Goal: Transaction & Acquisition: Purchase product/service

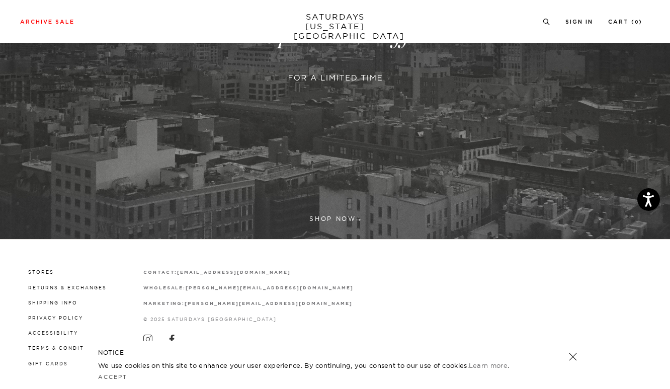
scroll to position [240, 0]
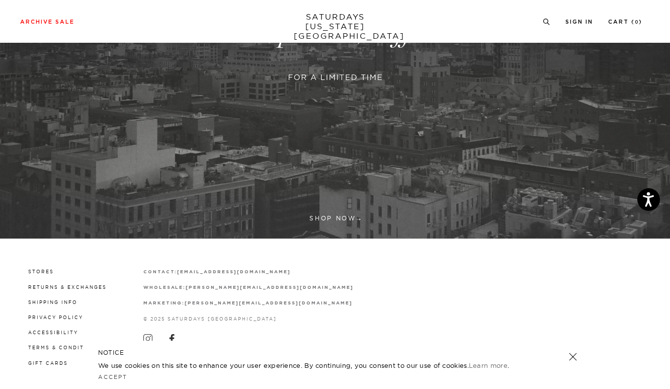
click at [320, 217] on link at bounding box center [335, 34] width 670 height 410
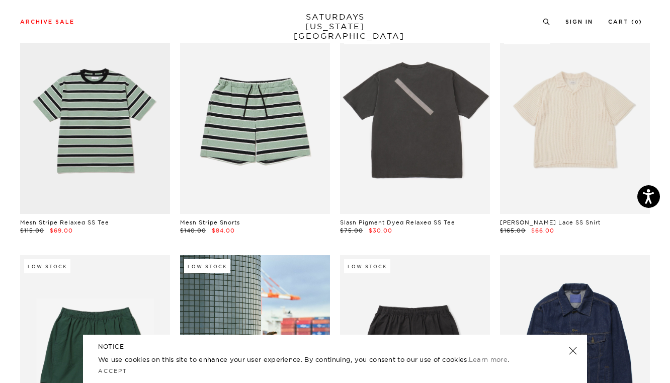
scroll to position [167, 0]
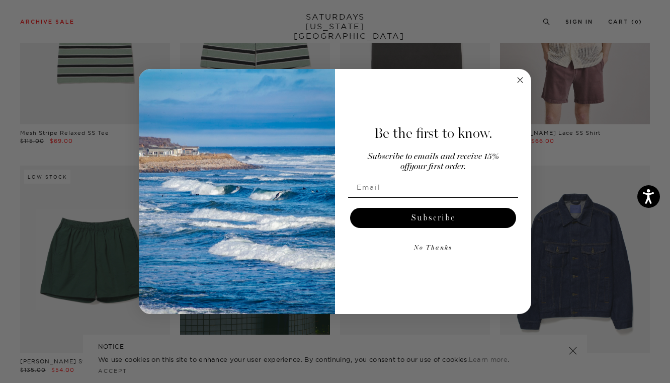
click at [519, 80] on icon "Close dialog" at bounding box center [519, 79] width 5 height 5
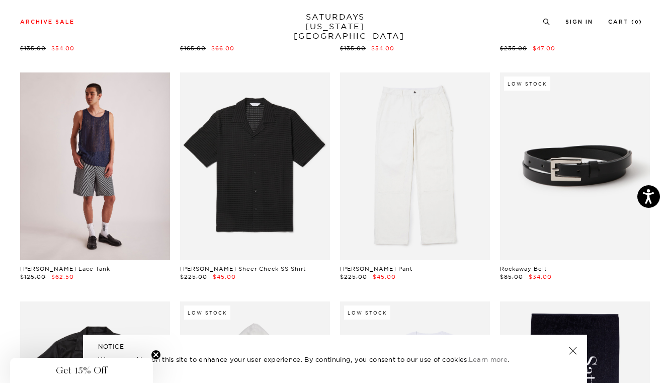
scroll to position [485, 0]
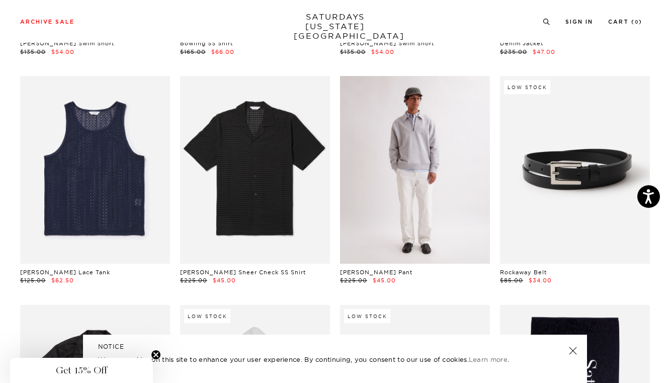
click at [392, 186] on link at bounding box center [415, 170] width 150 height 188
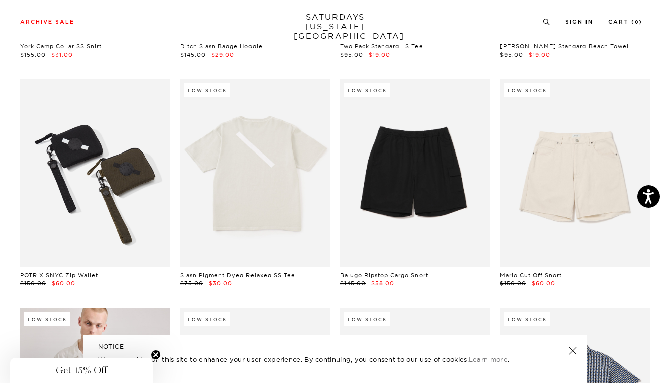
scroll to position [910, 0]
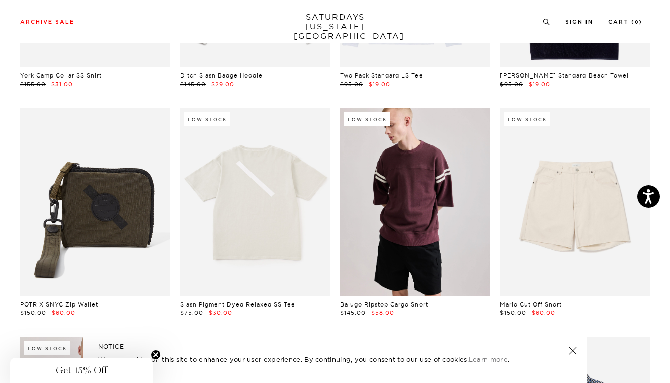
click at [383, 220] on link at bounding box center [415, 202] width 150 height 188
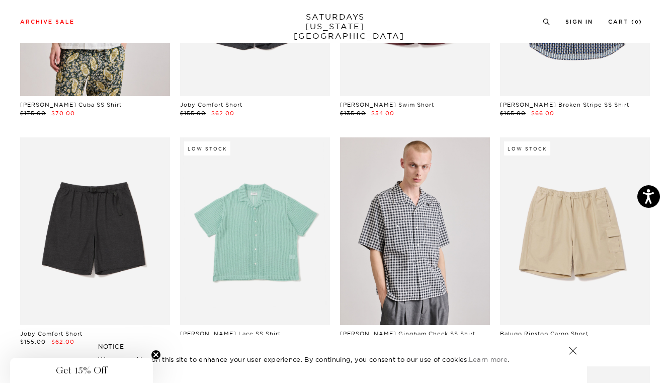
scroll to position [1346, 0]
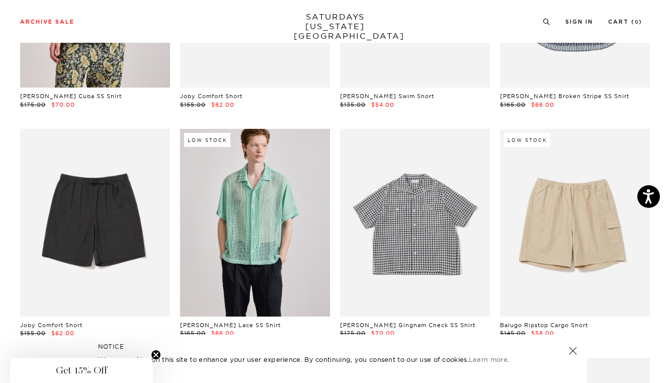
click at [384, 167] on link at bounding box center [415, 223] width 150 height 188
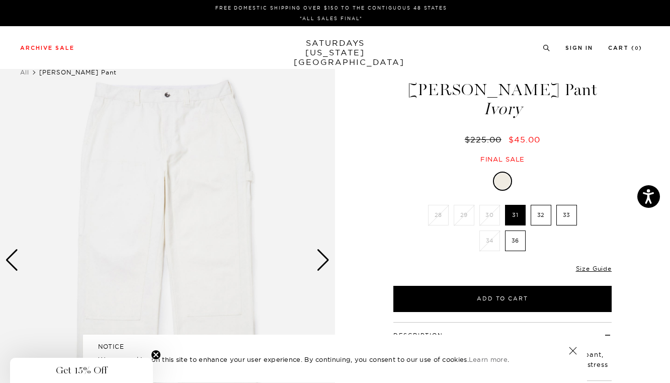
click at [327, 261] on div "Next slide" at bounding box center [323, 260] width 14 height 22
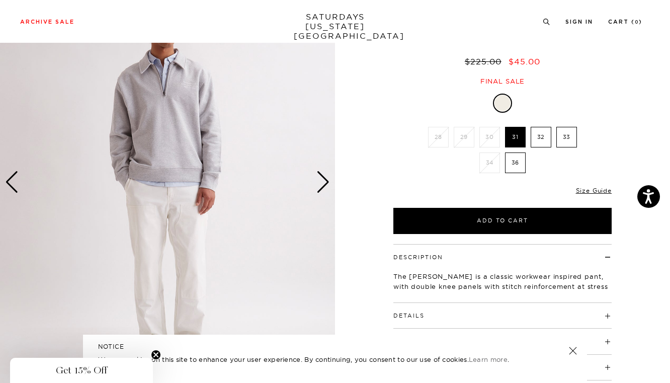
scroll to position [81, 0]
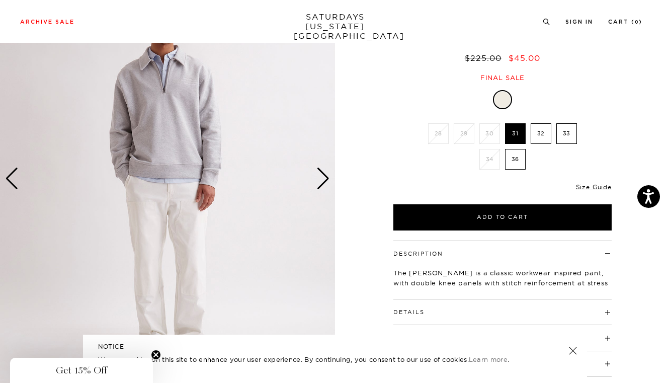
click at [154, 230] on img at bounding box center [167, 178] width 335 height 419
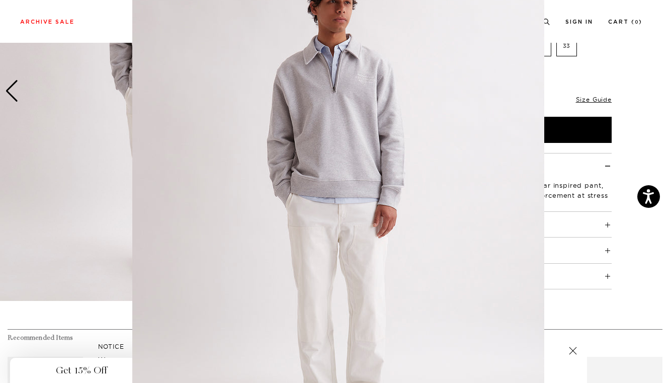
scroll to position [0, 0]
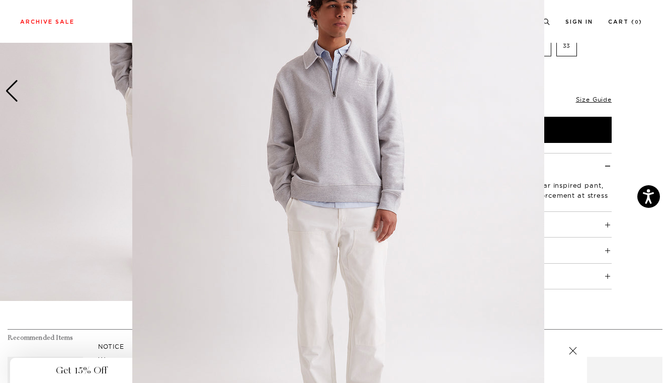
click at [615, 151] on figure at bounding box center [335, 191] width 670 height 383
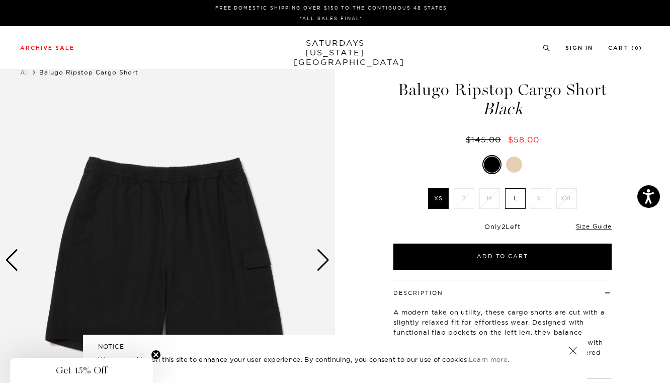
click at [513, 204] on label "L" at bounding box center [515, 198] width 21 height 21
click at [0, 0] on input "L" at bounding box center [0, 0] width 0 height 0
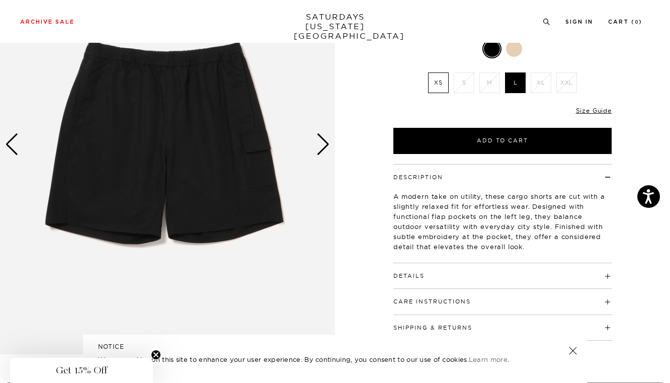
scroll to position [113, 0]
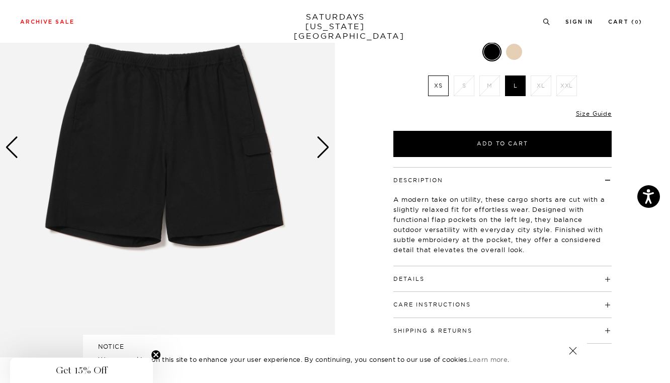
click at [321, 154] on div "Next slide" at bounding box center [323, 147] width 14 height 22
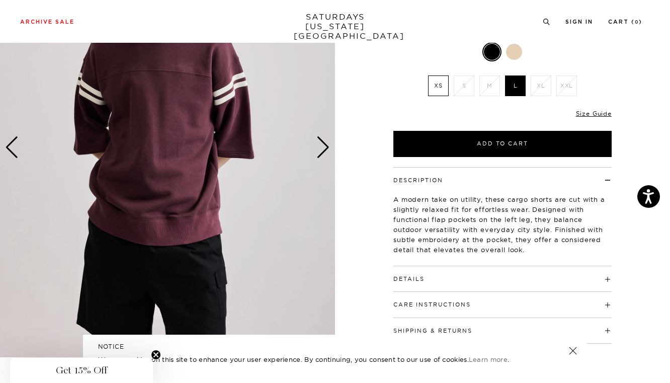
click at [321, 154] on div "Next slide" at bounding box center [323, 147] width 14 height 22
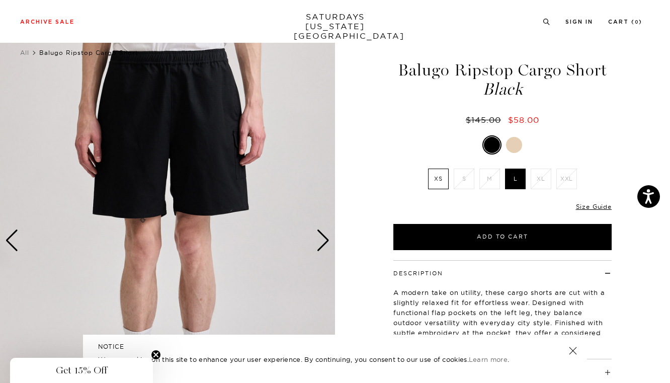
scroll to position [8, 0]
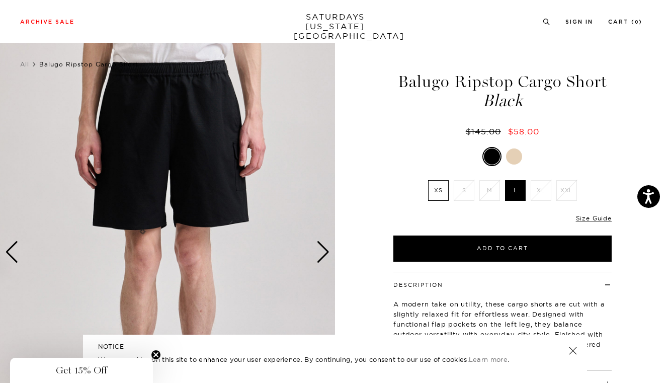
click at [324, 253] on div "Next slide" at bounding box center [323, 252] width 14 height 22
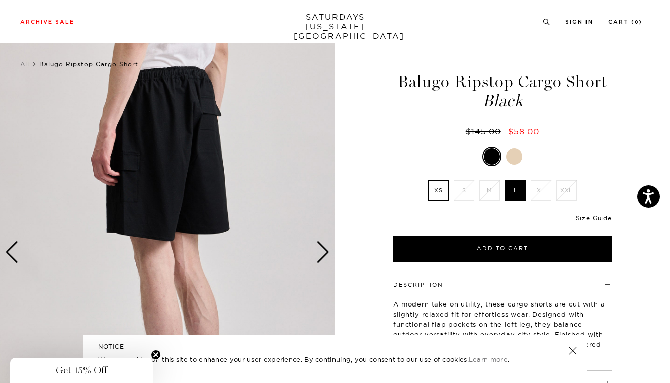
click at [324, 253] on div "Next slide" at bounding box center [323, 252] width 14 height 22
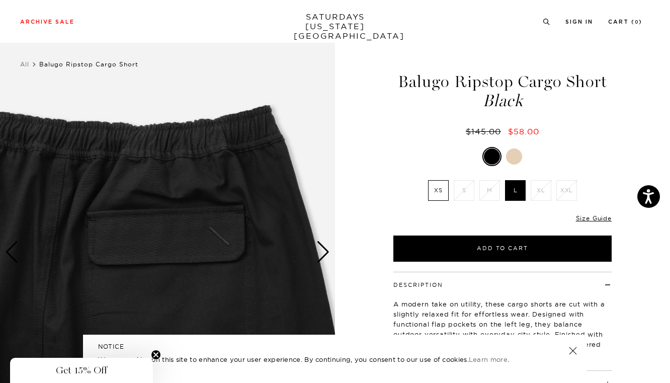
click at [324, 253] on div "Next slide" at bounding box center [323, 252] width 14 height 22
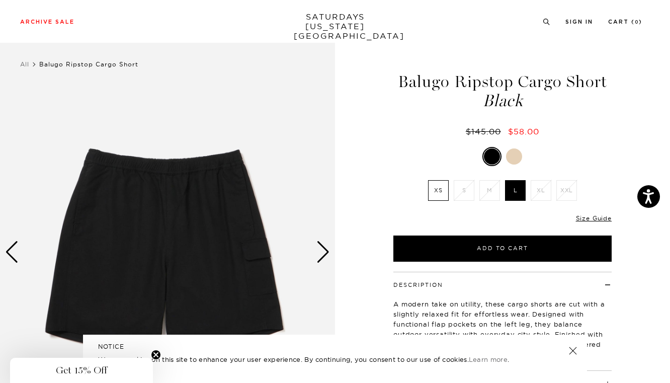
click at [324, 253] on div "Next slide" at bounding box center [323, 252] width 14 height 22
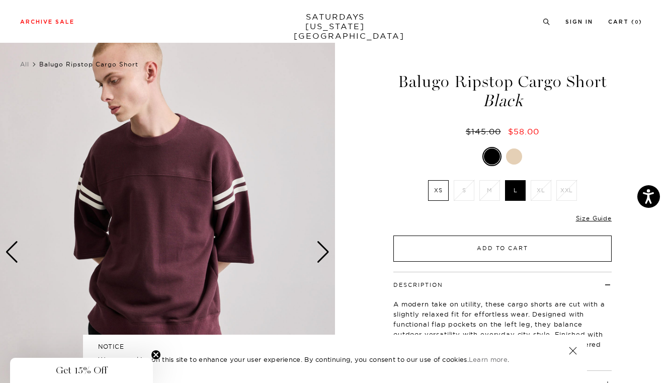
click at [481, 247] on button "Add to Cart" at bounding box center [502, 248] width 218 height 26
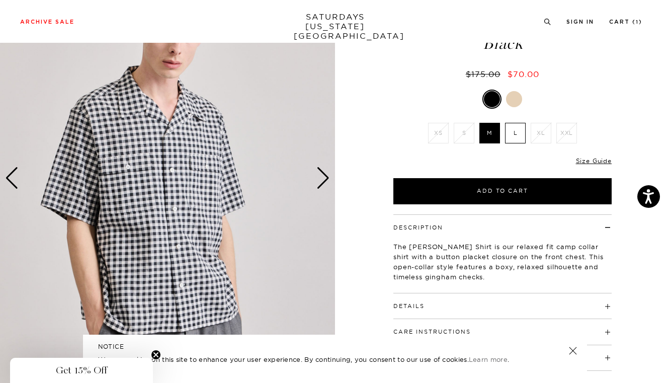
scroll to position [80, 1]
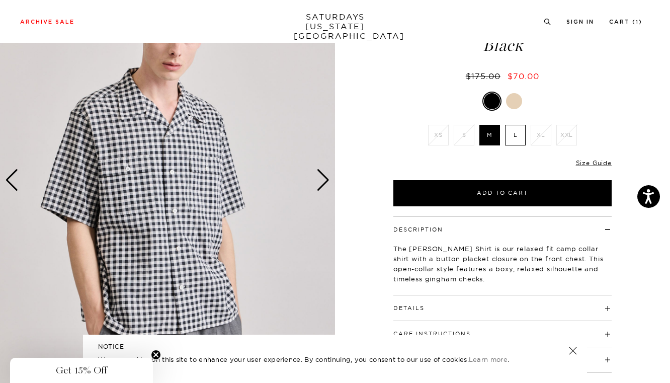
click at [322, 188] on div "Next slide" at bounding box center [323, 180] width 14 height 22
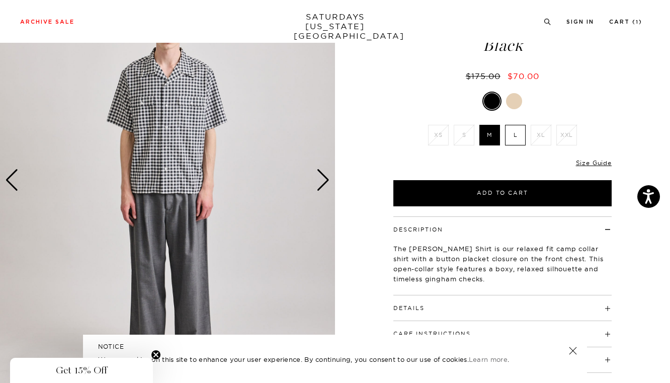
click at [322, 188] on div "Next slide" at bounding box center [323, 180] width 14 height 22
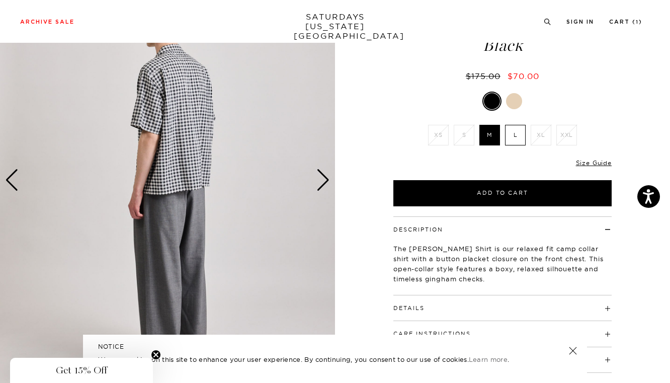
click at [512, 96] on div at bounding box center [514, 101] width 16 height 16
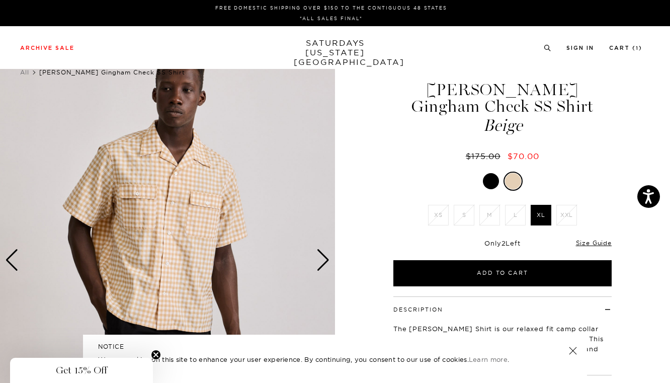
click at [488, 179] on div at bounding box center [491, 181] width 16 height 16
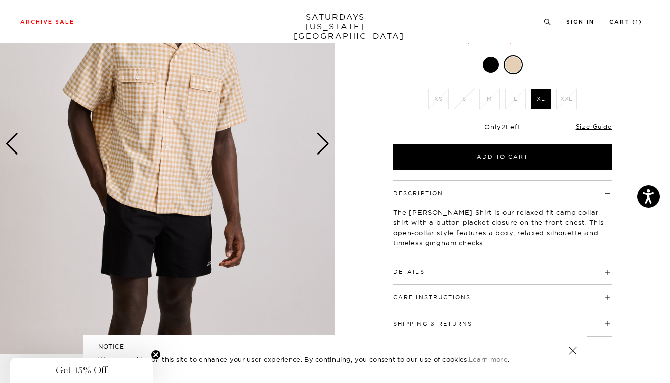
scroll to position [210, 0]
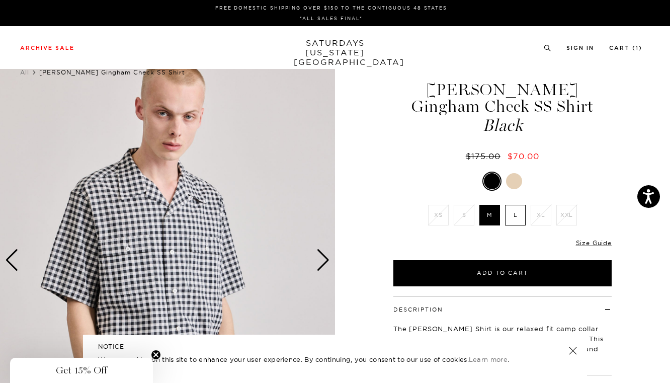
scroll to position [0, 1]
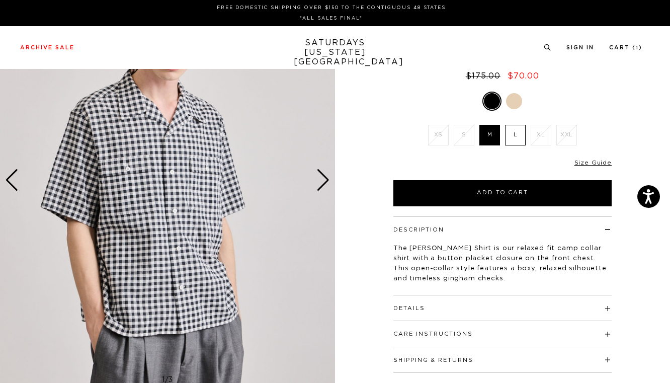
scroll to position [210, 1]
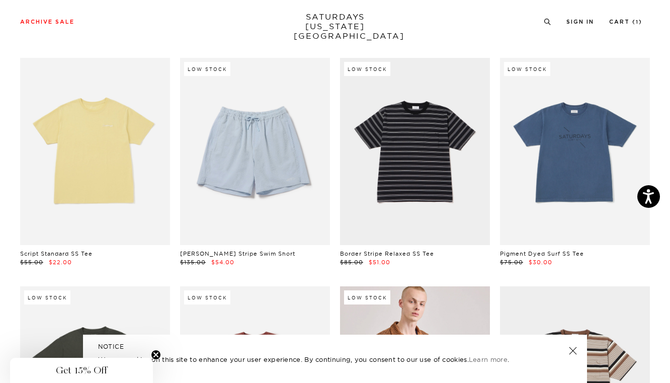
scroll to position [1645, 1]
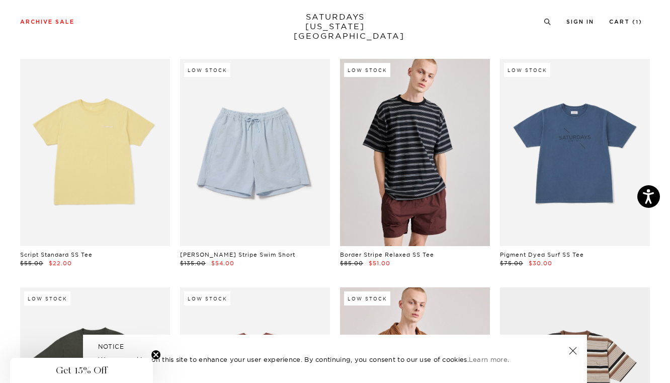
click at [396, 167] on link at bounding box center [415, 153] width 150 height 188
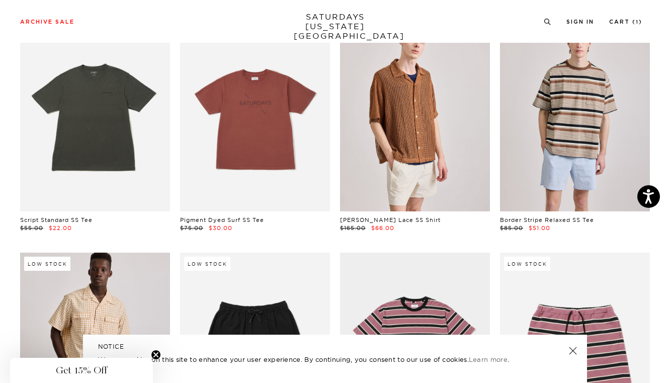
scroll to position [1862, 1]
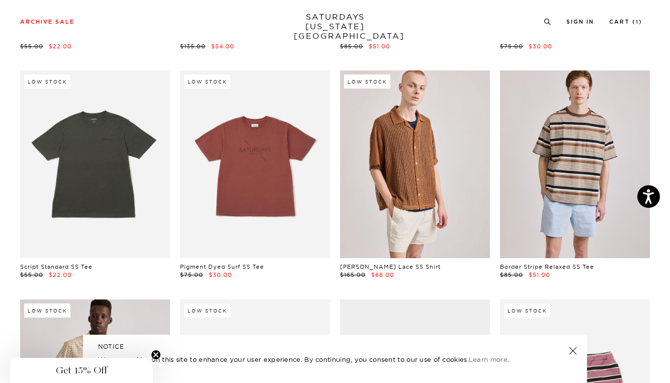
click at [570, 145] on link at bounding box center [575, 164] width 150 height 188
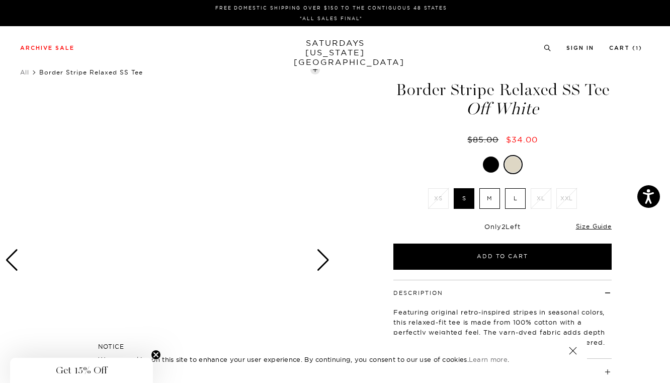
click at [516, 198] on label "L" at bounding box center [515, 198] width 21 height 21
click at [0, 0] on input "L" at bounding box center [0, 0] width 0 height 0
click at [491, 168] on div at bounding box center [491, 164] width 16 height 16
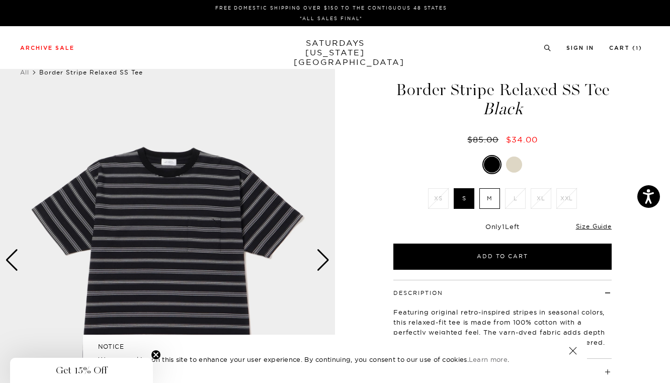
click at [513, 164] on div at bounding box center [514, 164] width 16 height 16
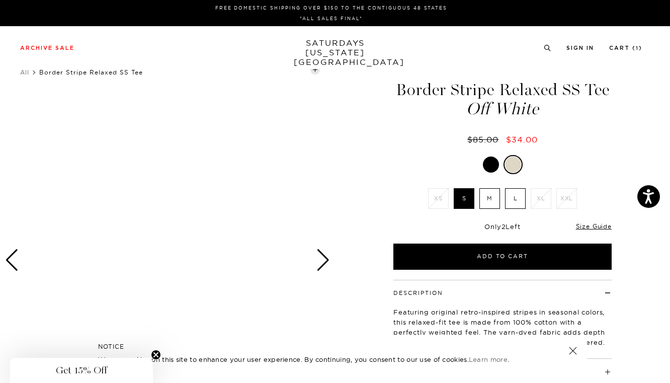
click at [512, 202] on label "L" at bounding box center [515, 198] width 21 height 21
click at [0, 0] on input "L" at bounding box center [0, 0] width 0 height 0
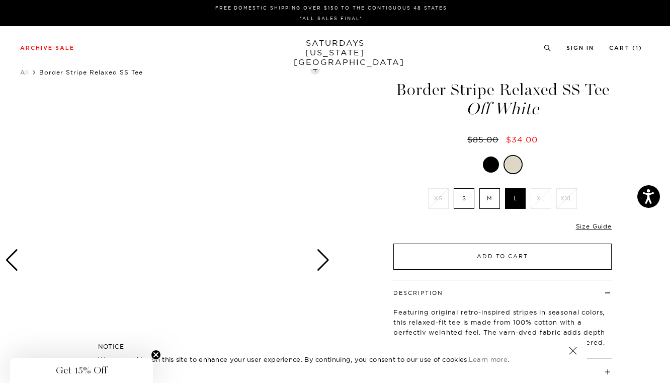
click at [441, 258] on button "Add to Cart" at bounding box center [502, 256] width 218 height 26
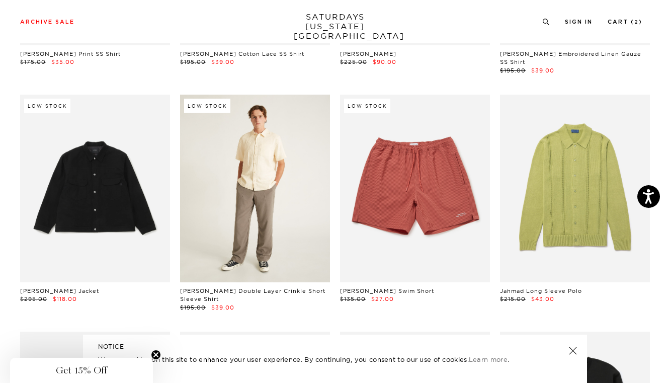
scroll to position [6660, 2]
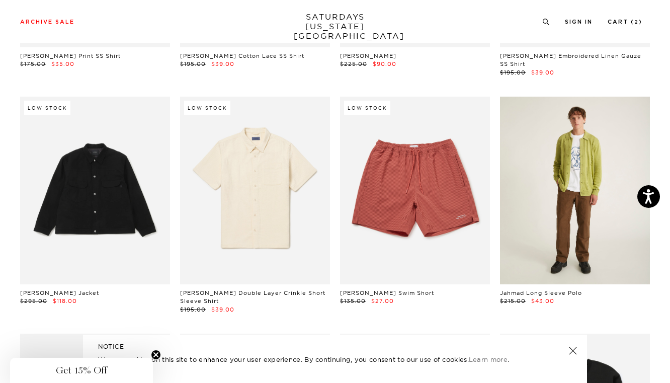
click at [573, 164] on link at bounding box center [575, 191] width 150 height 188
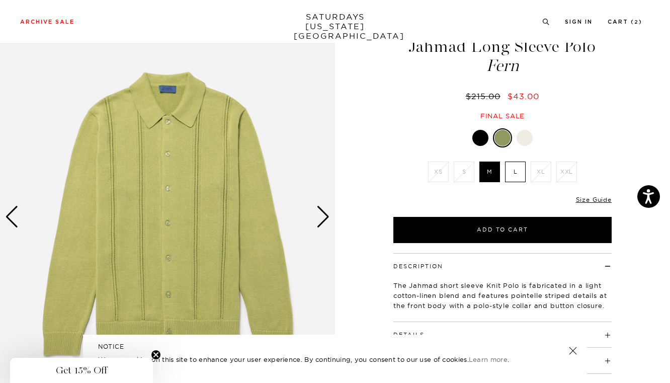
scroll to position [52, 0]
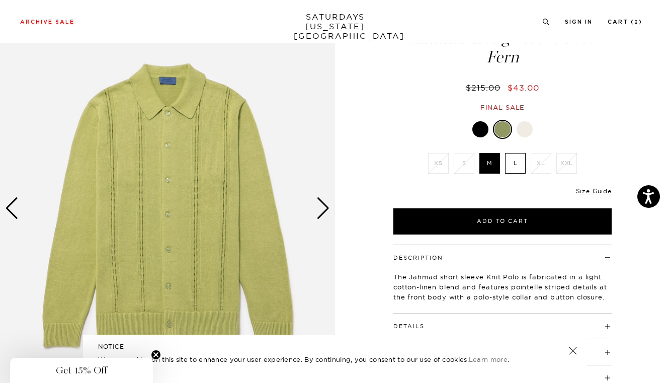
click at [327, 207] on div "Next slide" at bounding box center [323, 208] width 14 height 22
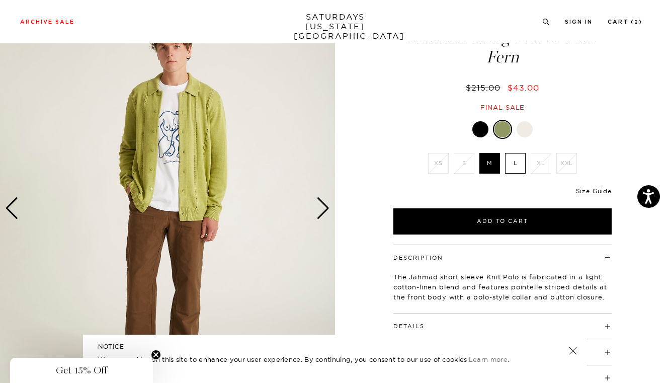
click at [327, 207] on div "Next slide" at bounding box center [323, 208] width 14 height 22
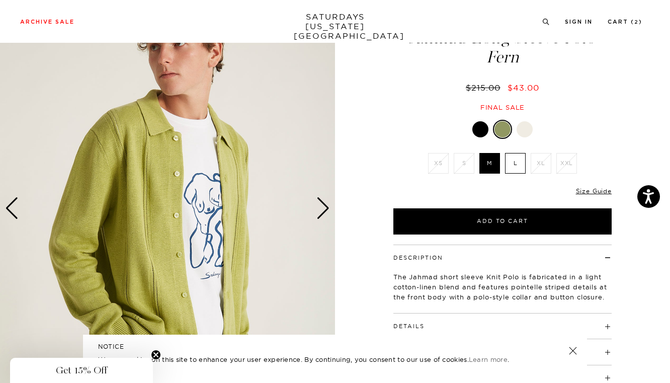
click at [521, 128] on div at bounding box center [524, 129] width 16 height 16
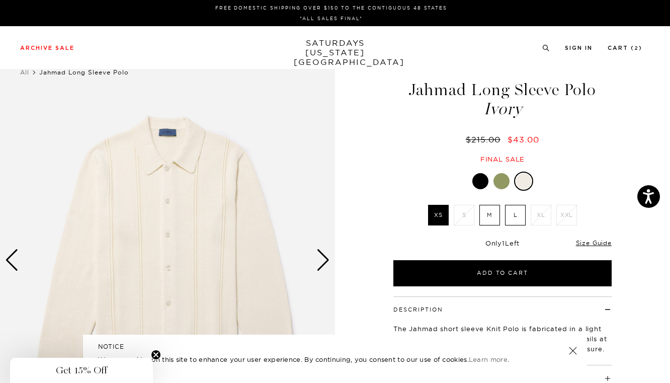
click at [485, 180] on div at bounding box center [480, 181] width 16 height 16
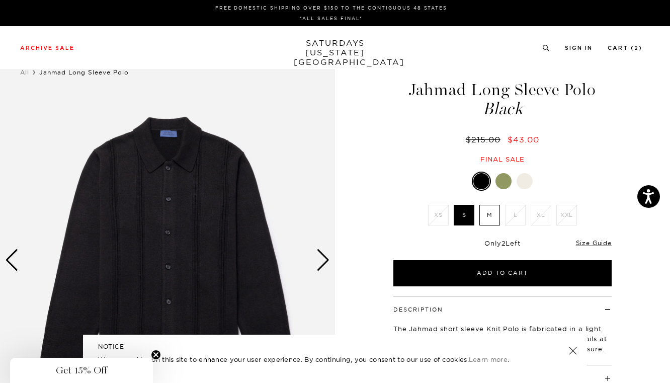
click at [324, 255] on div "Next slide" at bounding box center [323, 260] width 14 height 22
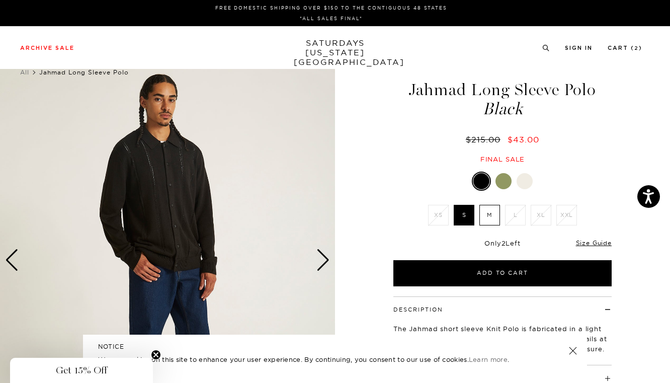
click at [324, 255] on div "Next slide" at bounding box center [323, 260] width 14 height 22
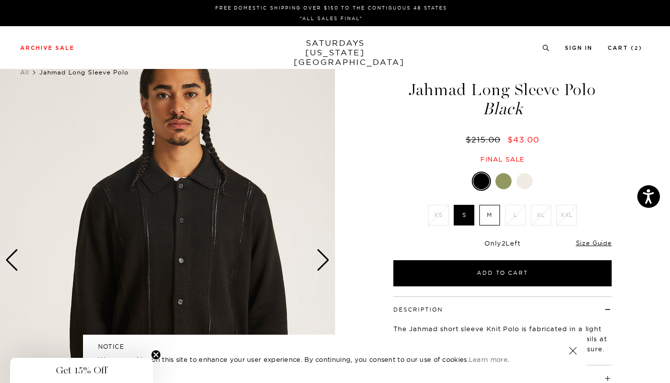
click at [324, 255] on div "Next slide" at bounding box center [323, 260] width 14 height 22
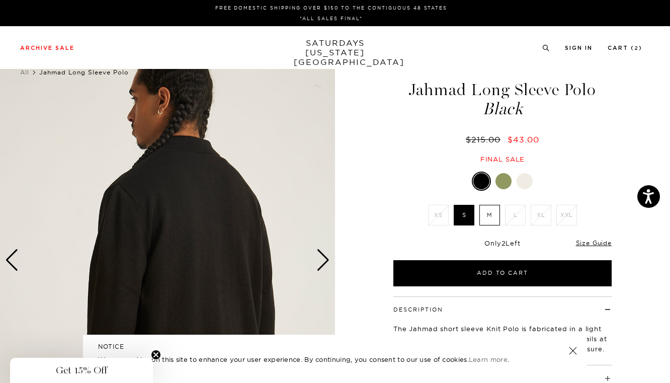
click at [324, 255] on div "Next slide" at bounding box center [323, 260] width 14 height 22
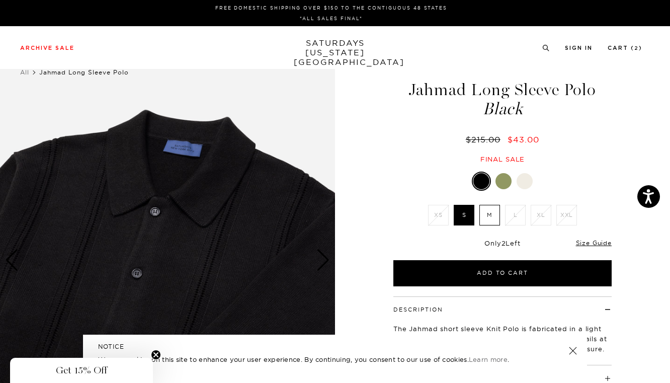
click at [502, 178] on div at bounding box center [503, 181] width 16 height 16
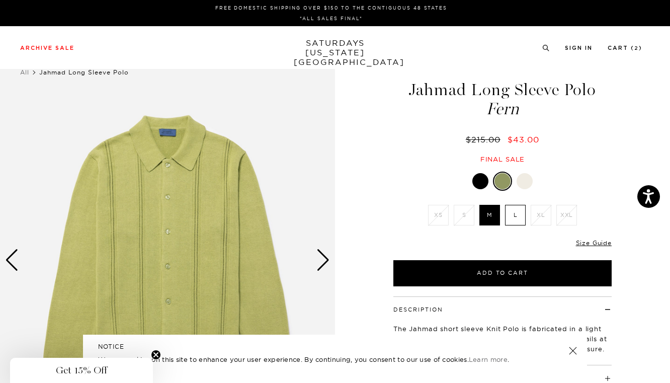
click at [321, 261] on div "Next slide" at bounding box center [323, 260] width 14 height 22
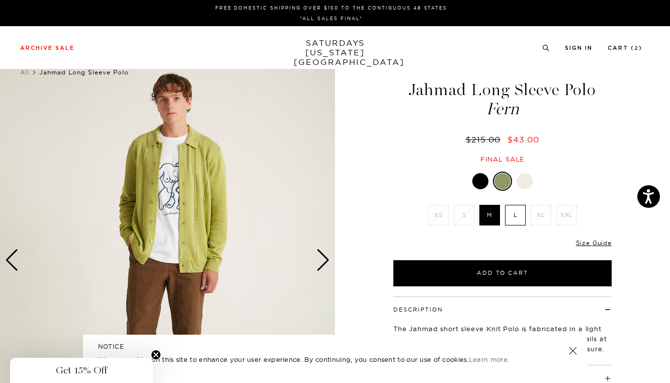
click at [321, 261] on div "Next slide" at bounding box center [323, 260] width 14 height 22
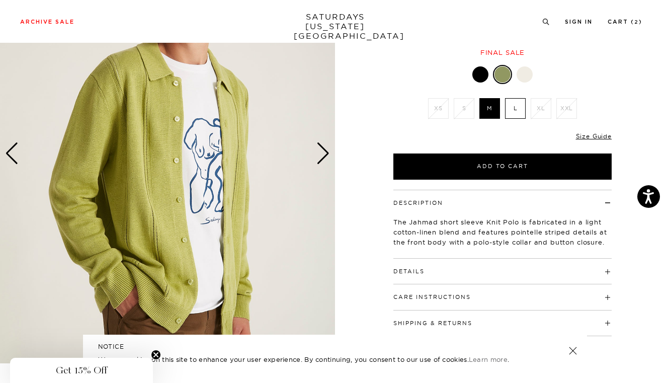
scroll to position [108, 1]
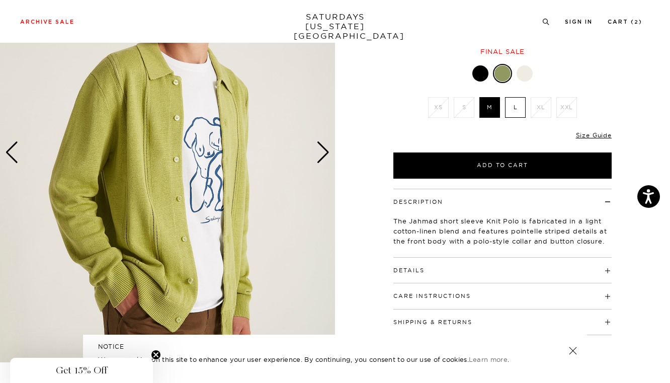
click at [515, 106] on label "L" at bounding box center [515, 107] width 21 height 21
click at [0, 0] on input "L" at bounding box center [0, 0] width 0 height 0
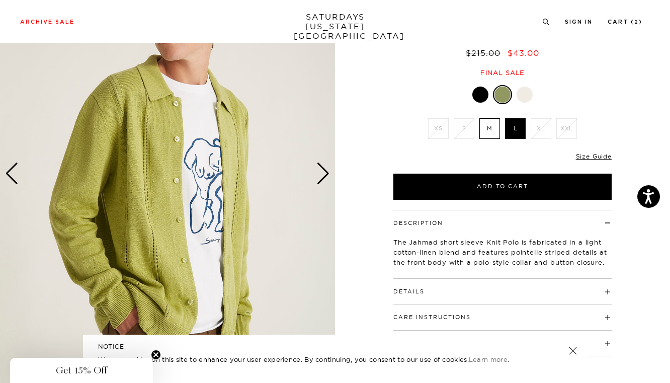
scroll to position [85, 0]
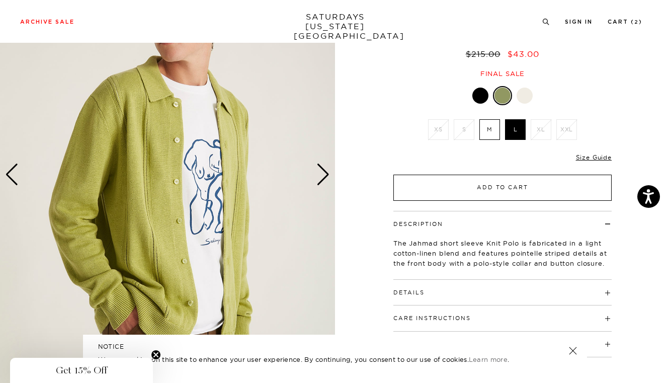
click at [442, 186] on button "Add to Cart" at bounding box center [502, 187] width 218 height 26
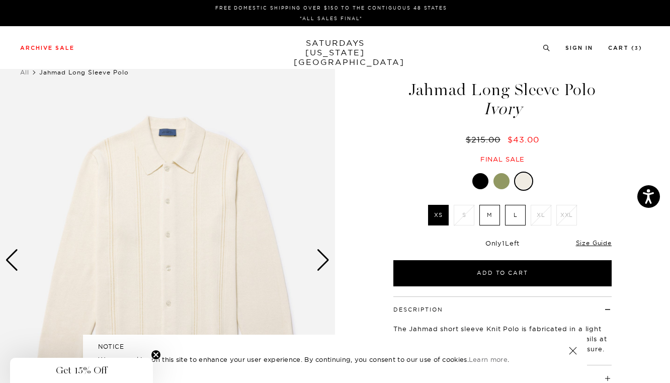
click at [313, 49] on link "SATURDAYS NEW YORK CITY" at bounding box center [335, 52] width 83 height 29
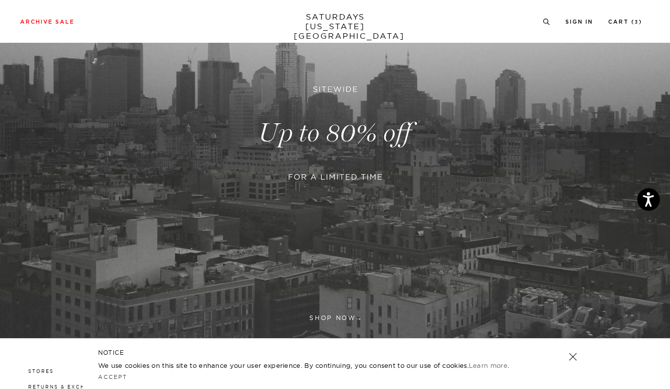
scroll to position [37, 0]
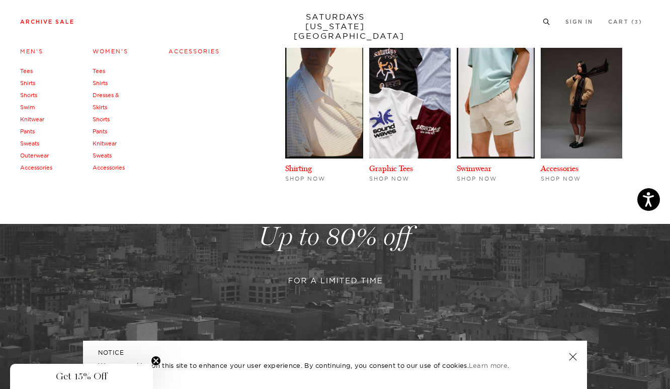
click at [50, 25] on link "Archive Sale" at bounding box center [47, 22] width 54 height 6
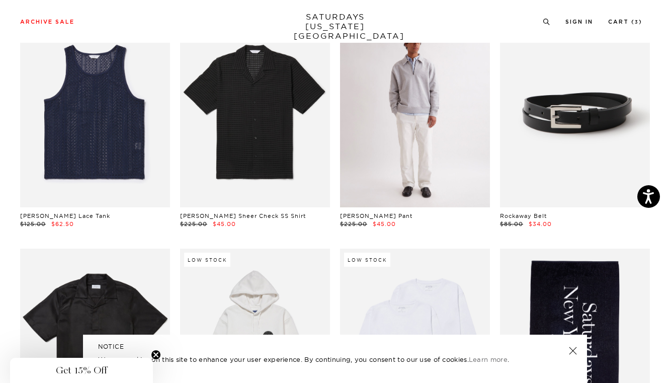
scroll to position [529, 4]
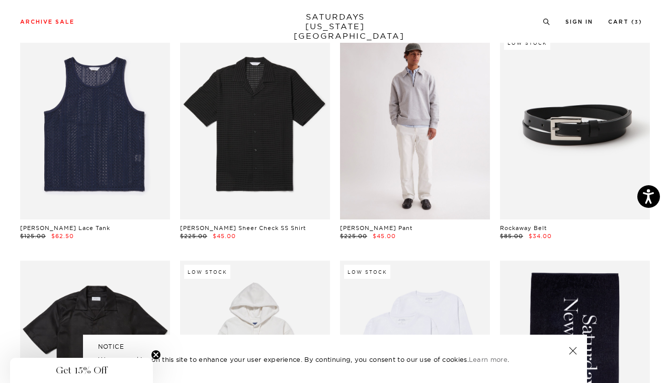
click at [404, 165] on link at bounding box center [415, 126] width 150 height 188
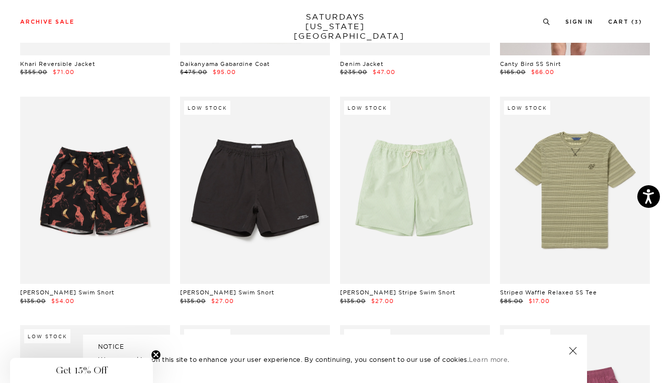
scroll to position [3233, 3]
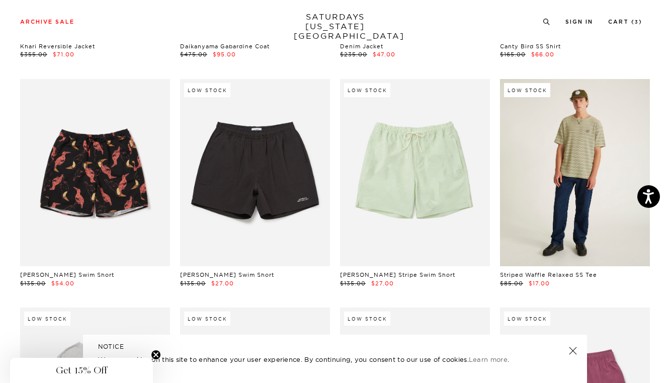
click at [532, 188] on link at bounding box center [575, 173] width 150 height 188
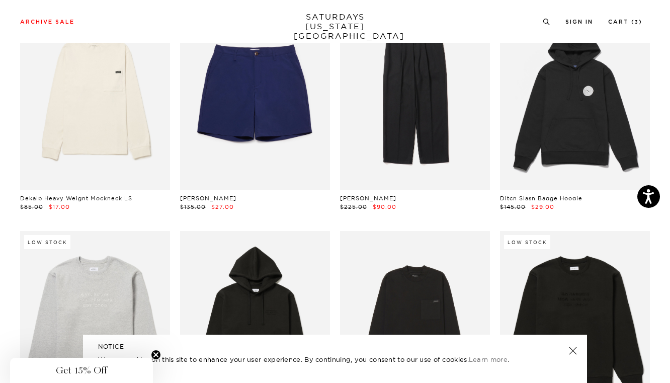
scroll to position [4116, 3]
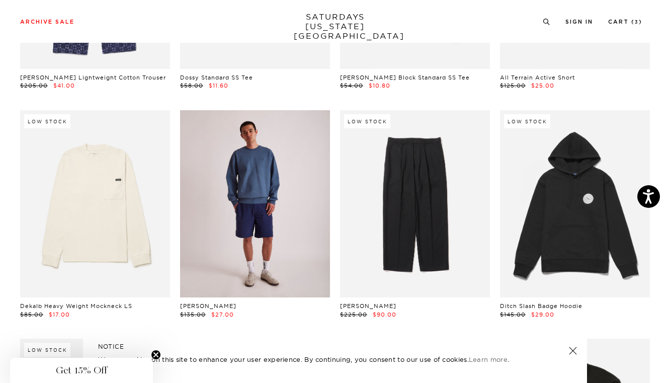
click at [266, 174] on link at bounding box center [255, 204] width 150 height 188
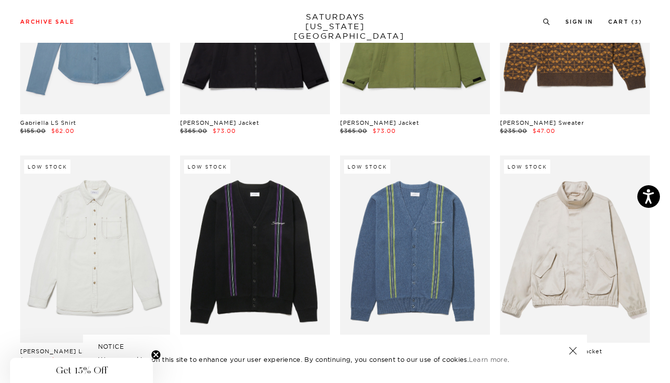
scroll to position [9600, 1]
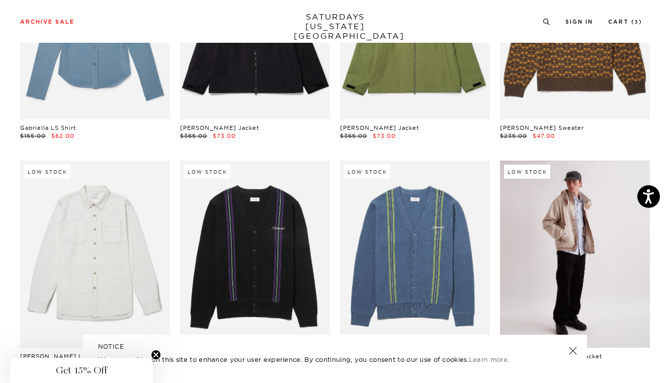
click at [525, 236] on link at bounding box center [575, 254] width 150 height 188
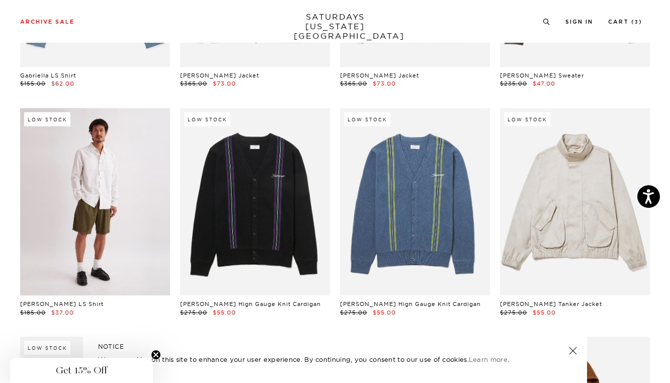
scroll to position [9645, 1]
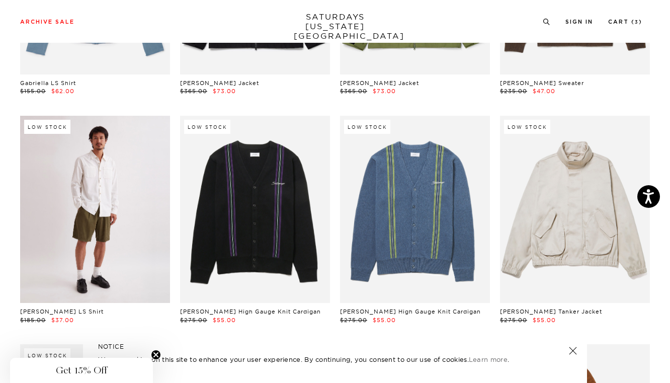
click at [65, 123] on link at bounding box center [95, 210] width 150 height 188
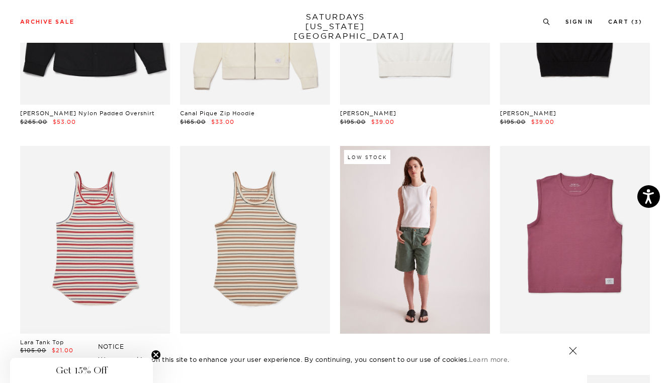
scroll to position [10755, 0]
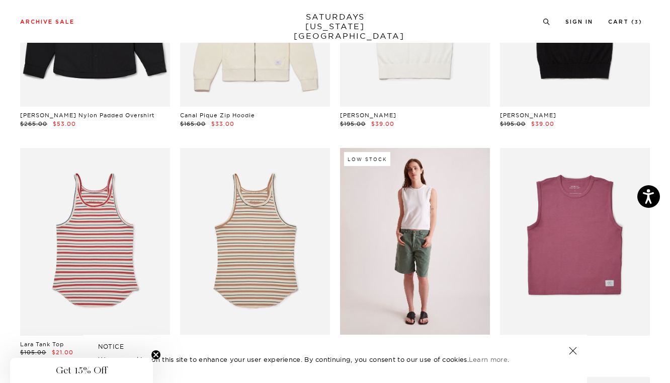
click at [423, 167] on link at bounding box center [415, 242] width 150 height 188
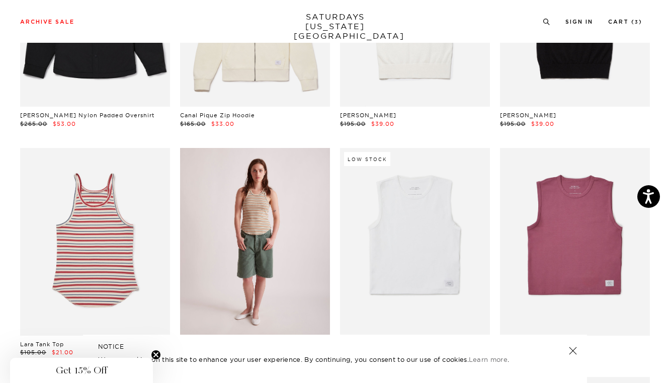
click at [209, 181] on link at bounding box center [255, 242] width 150 height 188
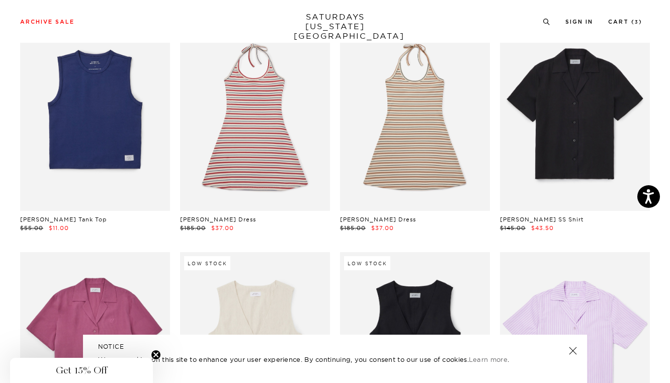
scroll to position [11199, 0]
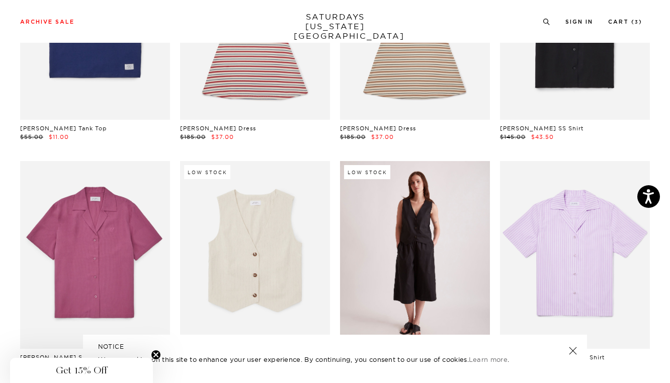
click at [376, 192] on link at bounding box center [415, 255] width 150 height 188
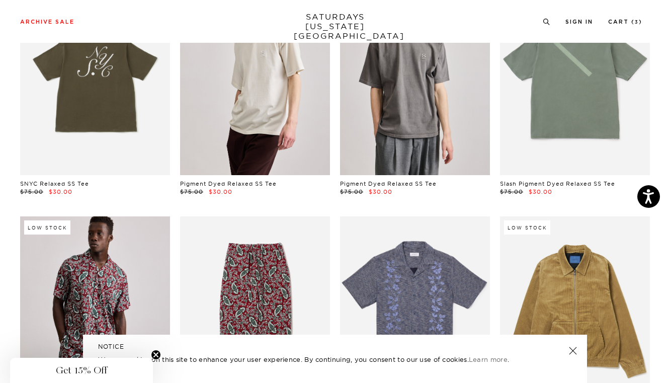
scroll to position [2584, 0]
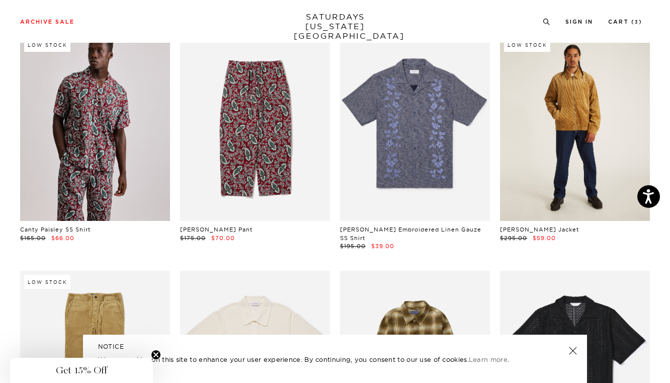
click at [537, 214] on link at bounding box center [575, 128] width 150 height 188
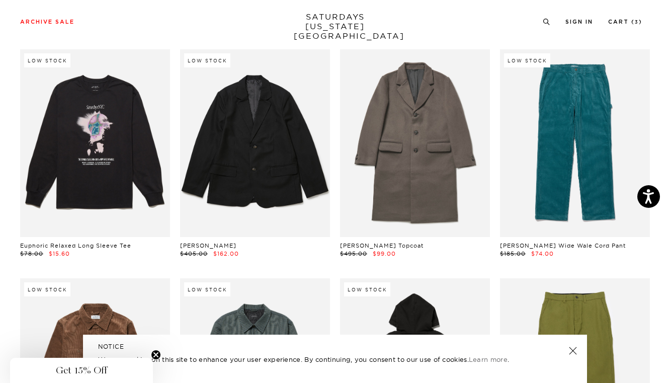
scroll to position [7565, 0]
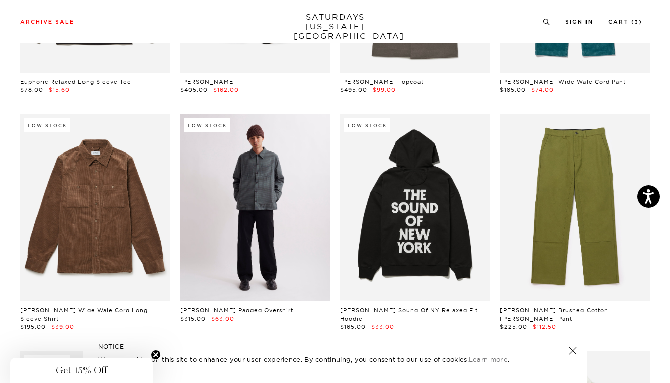
click at [262, 206] on link at bounding box center [255, 208] width 150 height 188
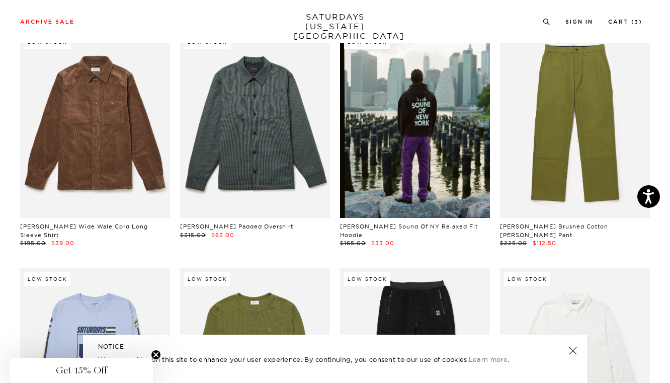
scroll to position [7717, 0]
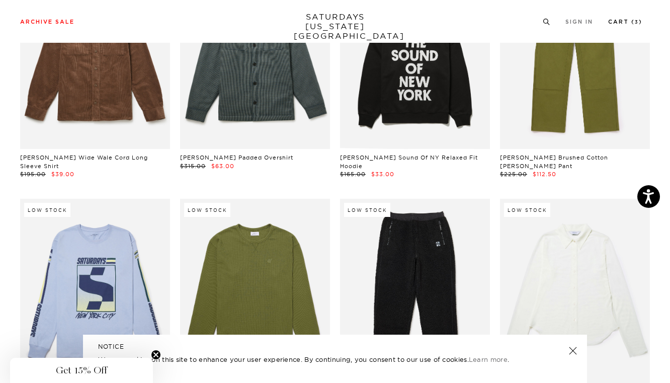
click at [623, 22] on link "Cart ( 3 )" at bounding box center [625, 22] width 34 height 6
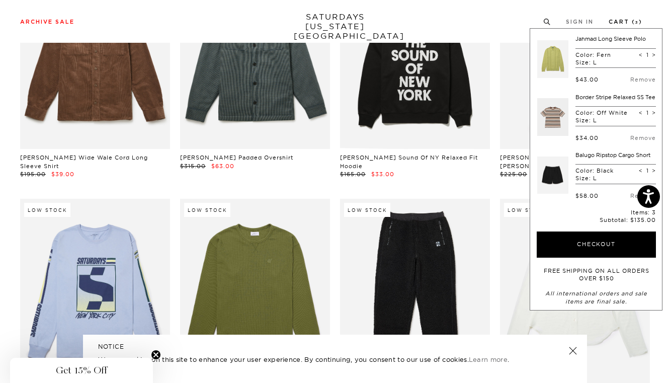
click at [623, 22] on link "Cart ( 3 )" at bounding box center [625, 22] width 34 height 6
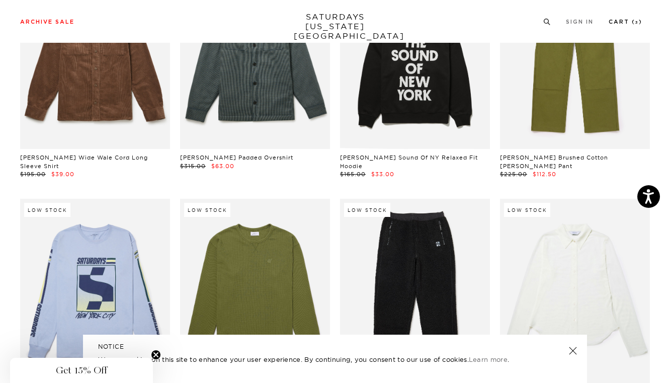
click at [621, 22] on link "Cart ( 3 )" at bounding box center [625, 22] width 34 height 6
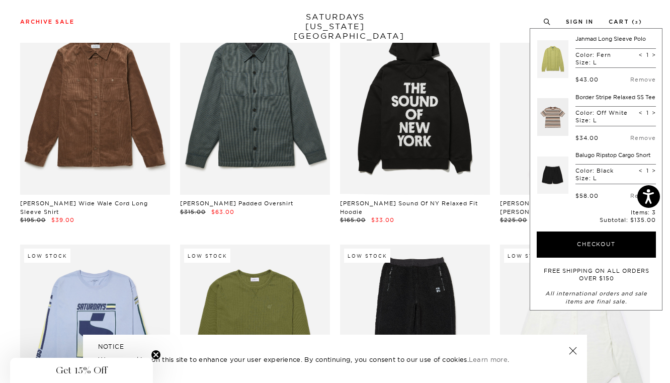
scroll to position [7669, 0]
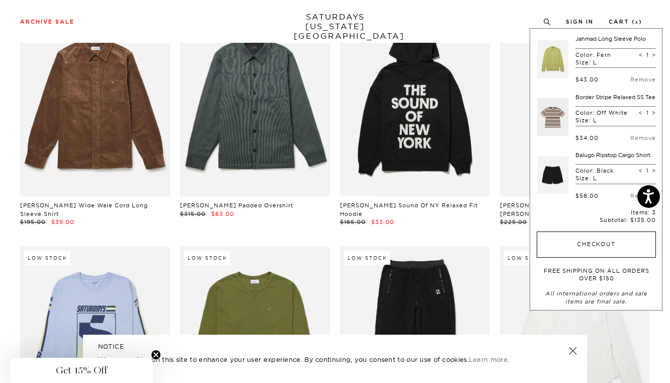
click at [591, 257] on button "Checkout" at bounding box center [596, 244] width 119 height 26
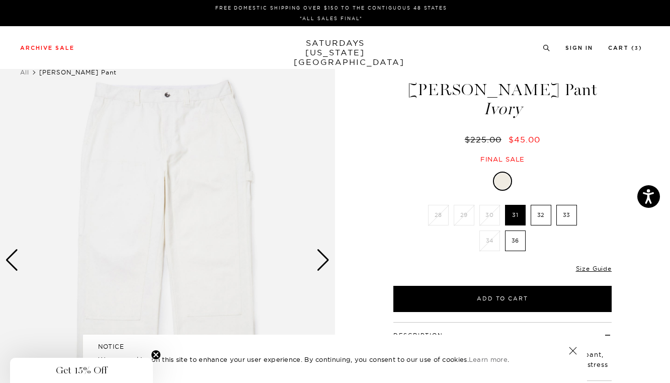
click at [323, 259] on div "Next slide" at bounding box center [323, 260] width 14 height 22
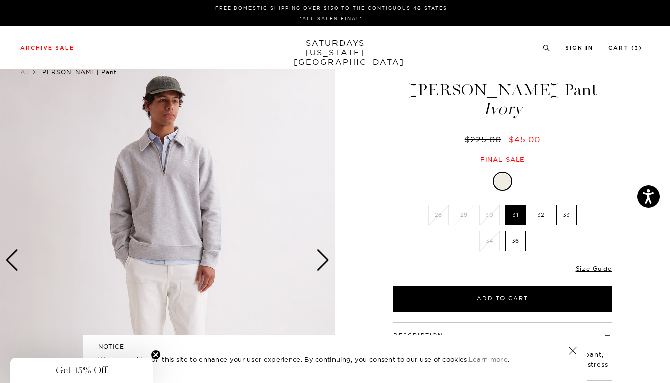
click at [323, 259] on div "Next slide" at bounding box center [323, 260] width 14 height 22
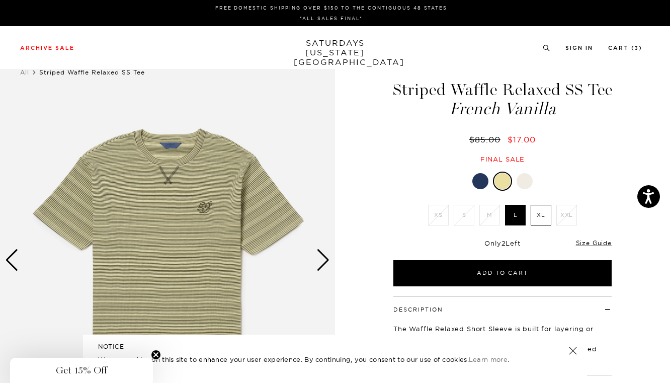
click at [319, 254] on div "Next slide" at bounding box center [323, 260] width 14 height 22
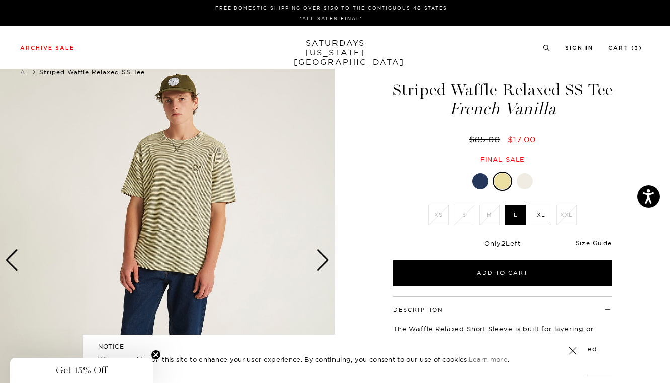
click at [319, 254] on div "Next slide" at bounding box center [323, 260] width 14 height 22
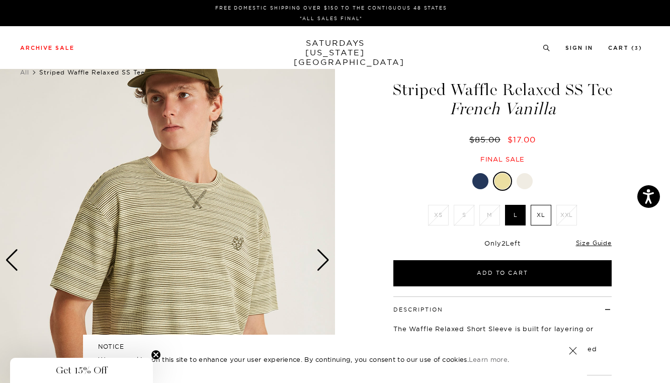
click at [319, 254] on div "Next slide" at bounding box center [323, 260] width 14 height 22
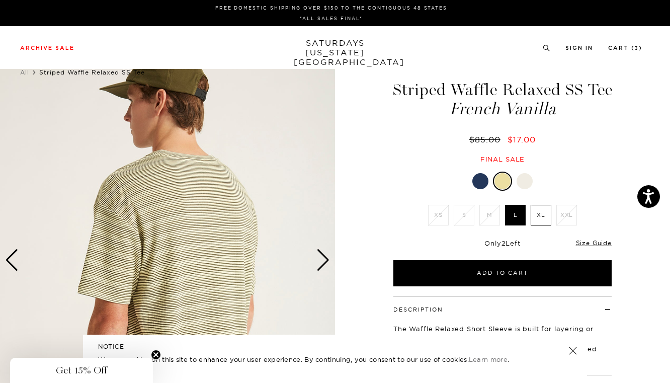
click at [319, 254] on div "Next slide" at bounding box center [323, 260] width 14 height 22
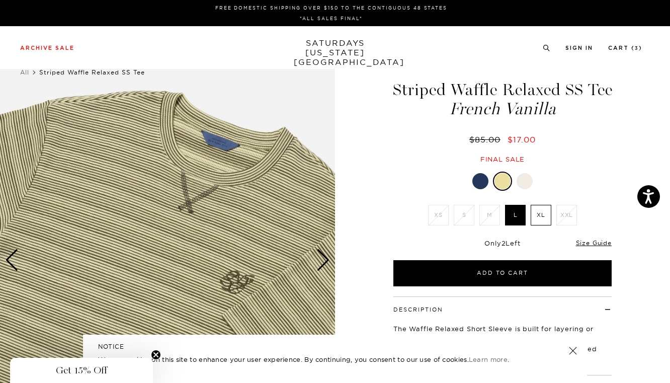
click at [319, 254] on div "Next slide" at bounding box center [323, 260] width 14 height 22
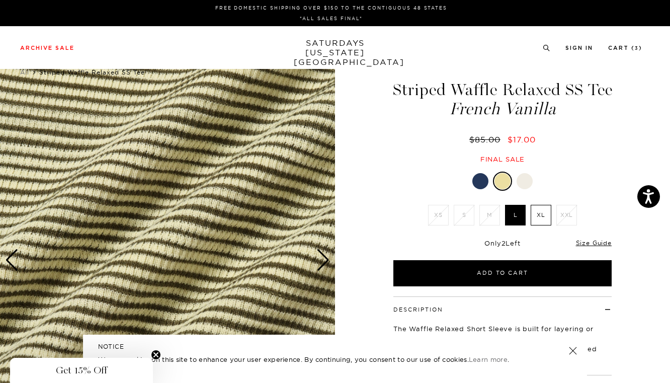
click at [319, 254] on div "Next slide" at bounding box center [323, 260] width 14 height 22
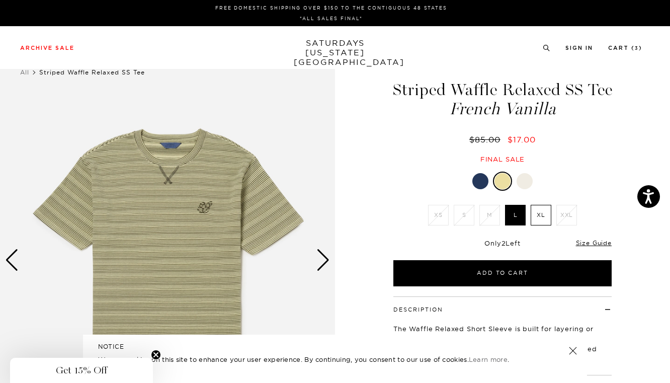
click at [322, 254] on div "Next slide" at bounding box center [323, 260] width 14 height 22
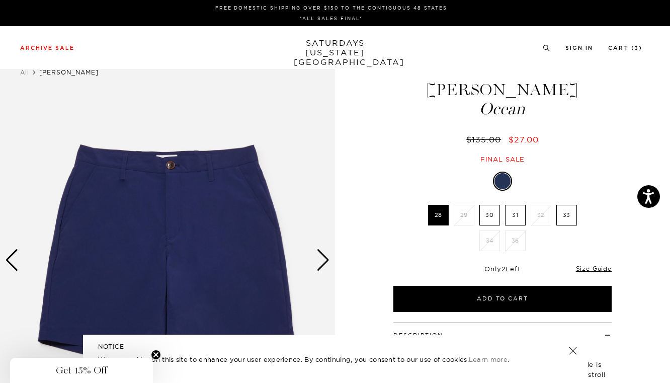
click at [322, 257] on div "Next slide" at bounding box center [323, 260] width 14 height 22
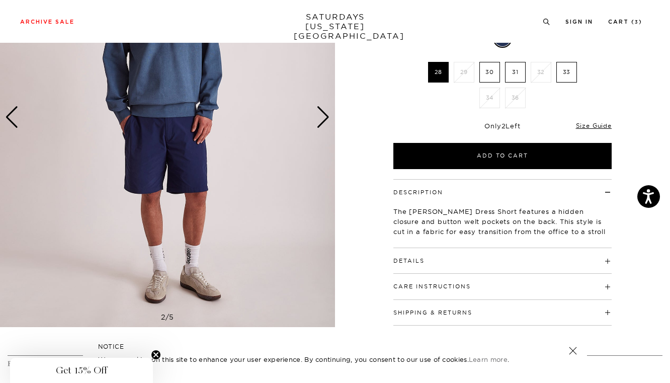
scroll to position [133, 0]
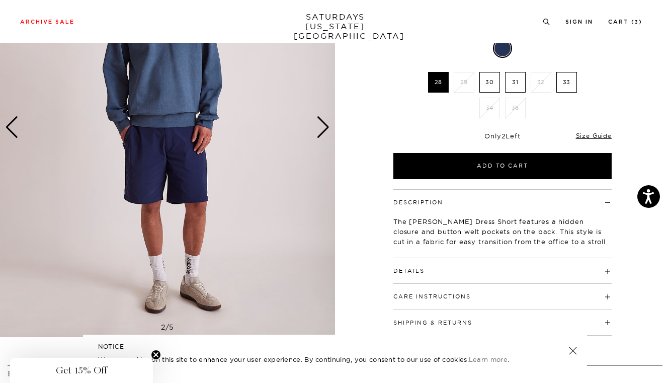
click at [323, 130] on div "Next slide" at bounding box center [323, 127] width 14 height 22
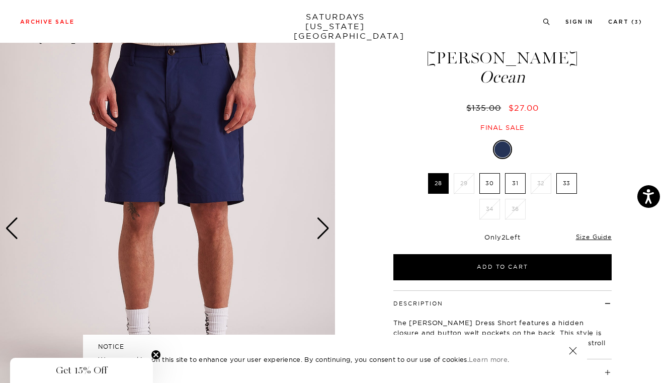
scroll to position [20, 0]
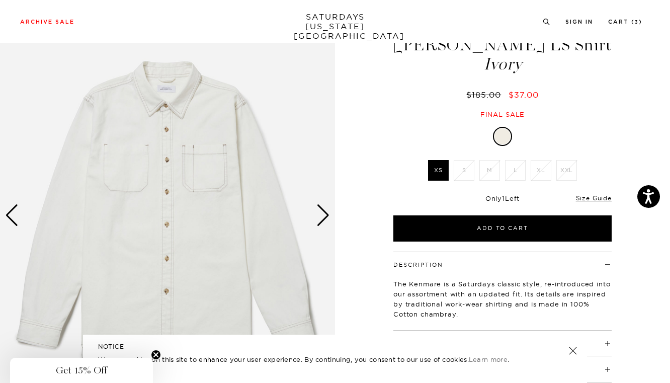
scroll to position [45, 2]
